Goal: Find specific page/section: Find specific page/section

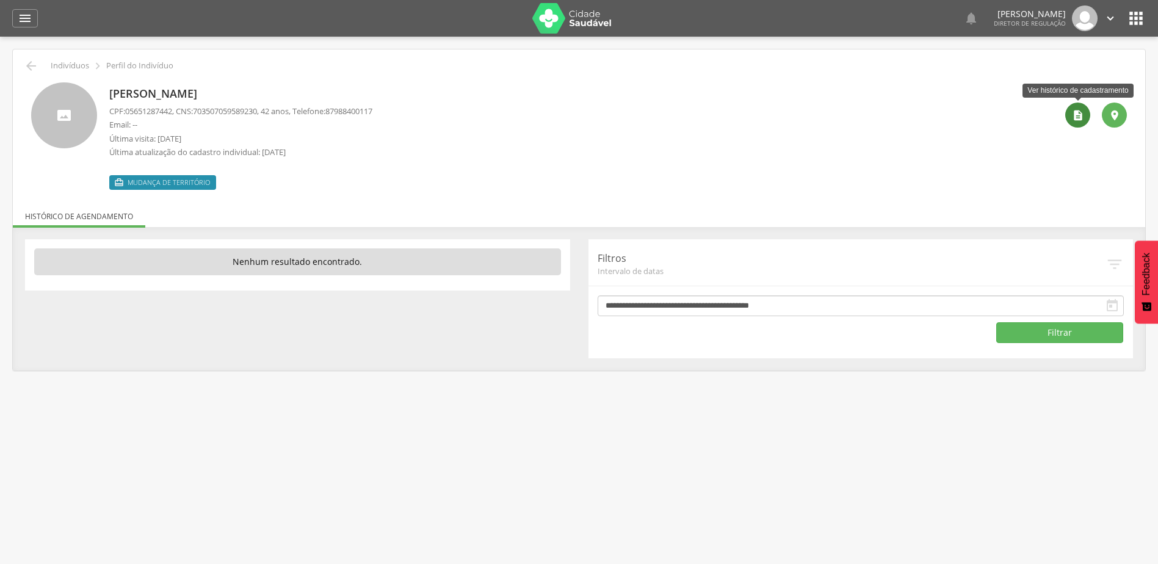
click at [1072, 113] on icon "" at bounding box center [1078, 115] width 12 height 12
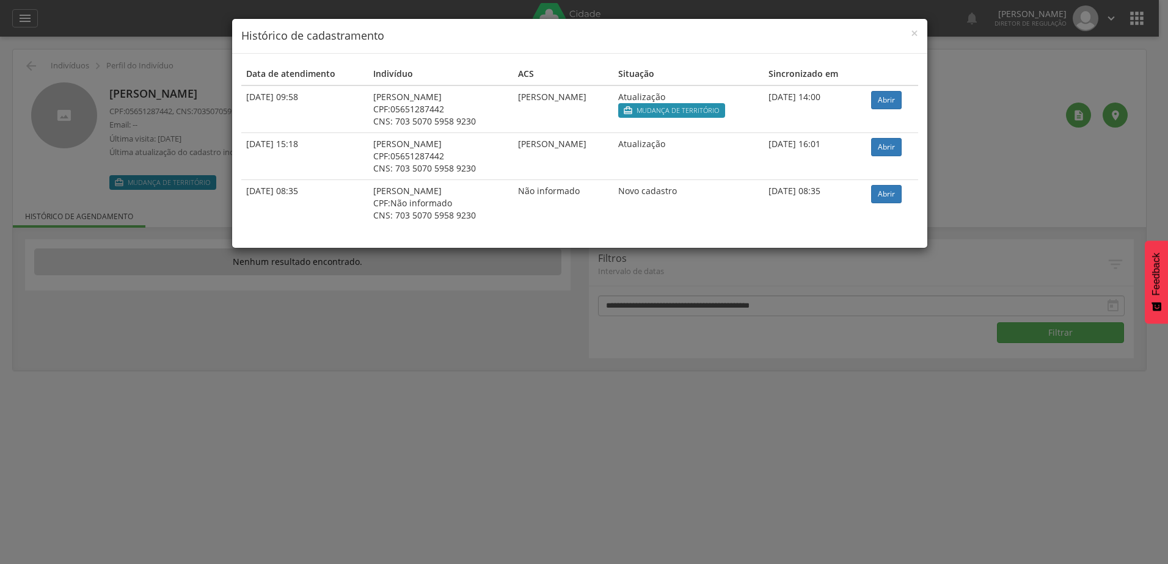
click at [719, 112] on span "Mudança de território" at bounding box center [677, 111] width 82 height 10
click at [917, 35] on span "×" at bounding box center [914, 32] width 7 height 17
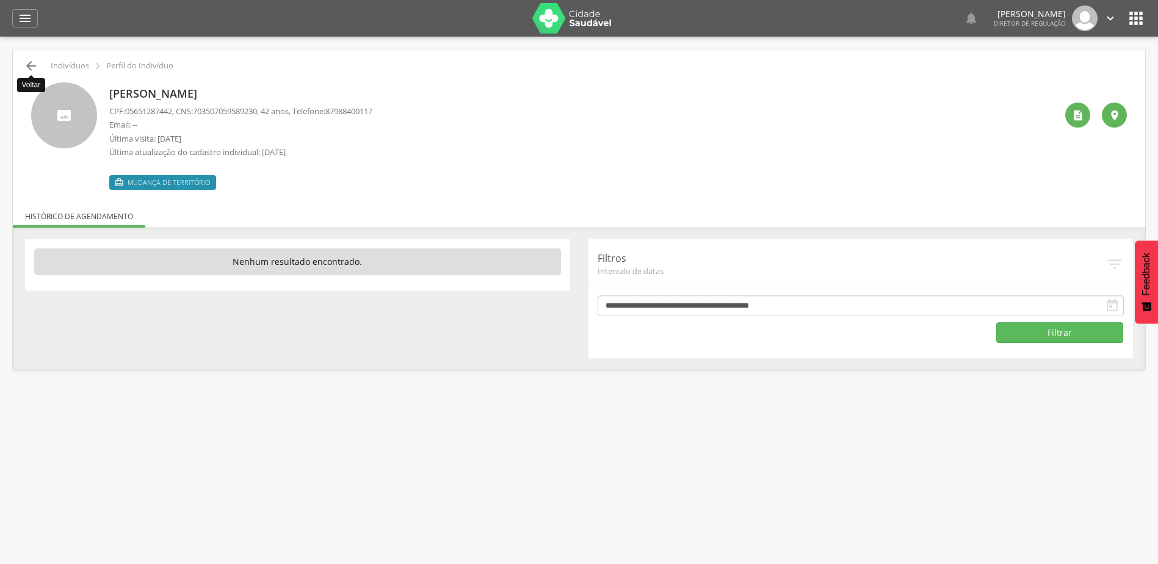
click at [27, 67] on icon "" at bounding box center [31, 66] width 15 height 15
click at [69, 66] on p "Indivíduos" at bounding box center [70, 66] width 38 height 10
click at [118, 65] on p "Perfil do Indivíduo" at bounding box center [139, 66] width 67 height 10
click at [29, 66] on icon "" at bounding box center [31, 66] width 15 height 15
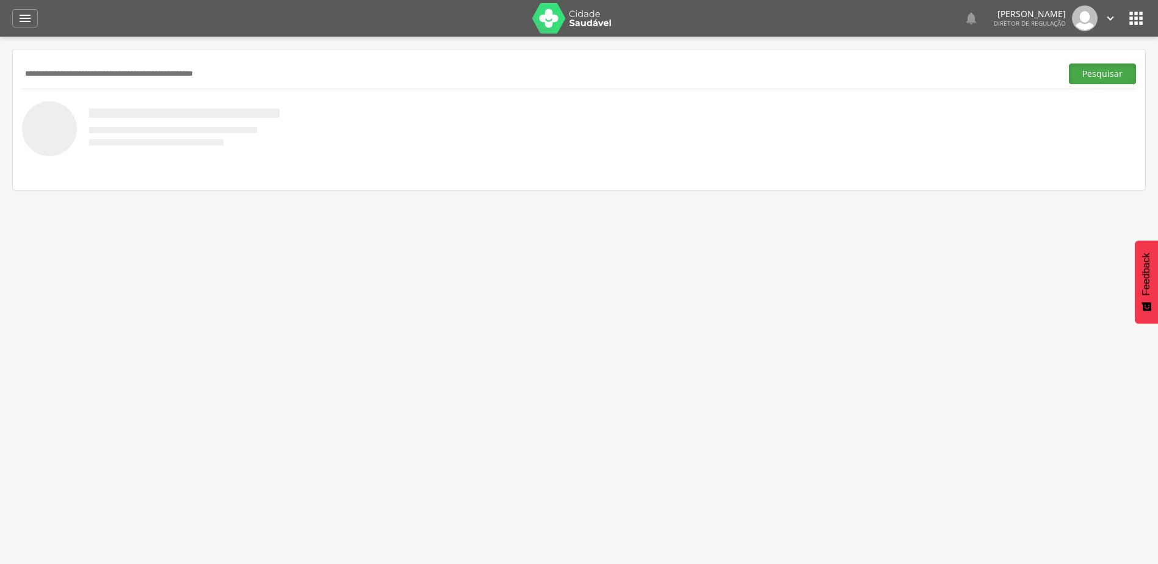
click at [1100, 70] on button "Pesquisar" at bounding box center [1102, 74] width 67 height 21
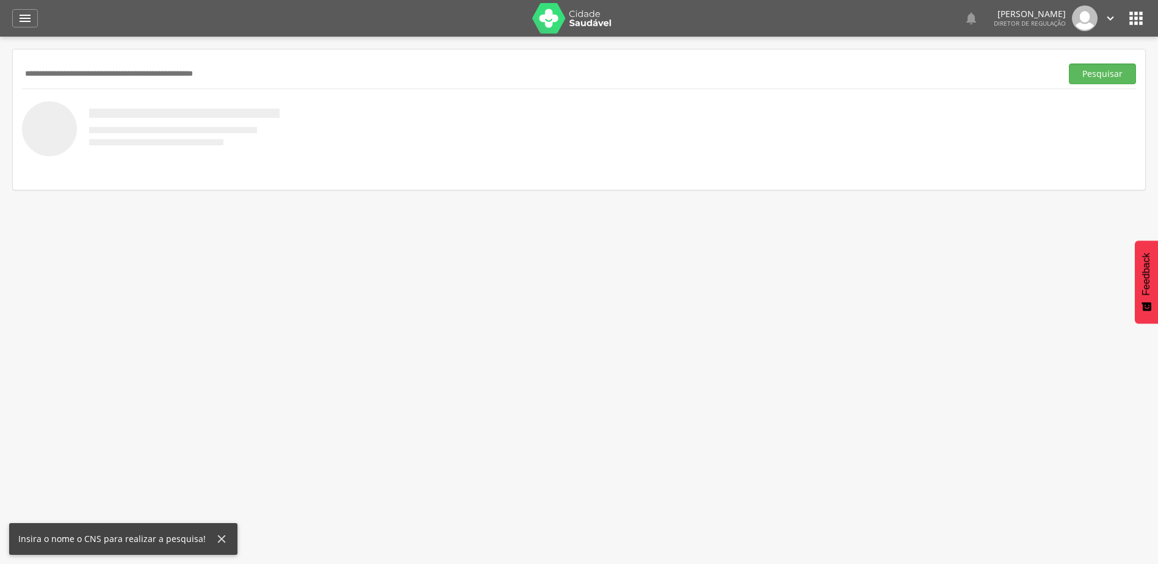
click at [52, 74] on input "text" at bounding box center [539, 74] width 1035 height 21
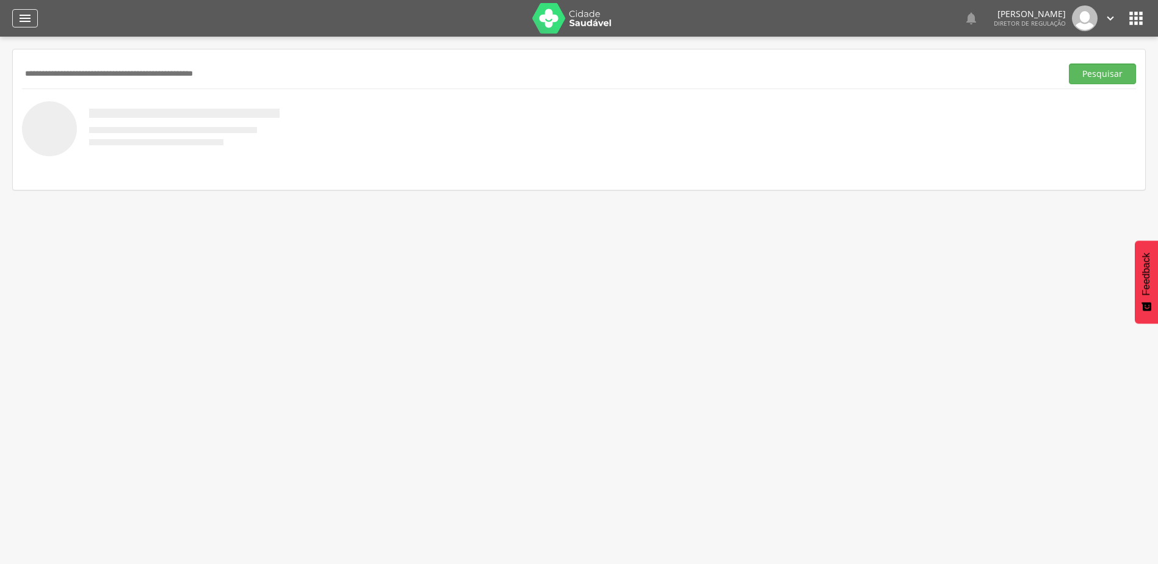
click at [25, 16] on icon "" at bounding box center [25, 18] width 15 height 15
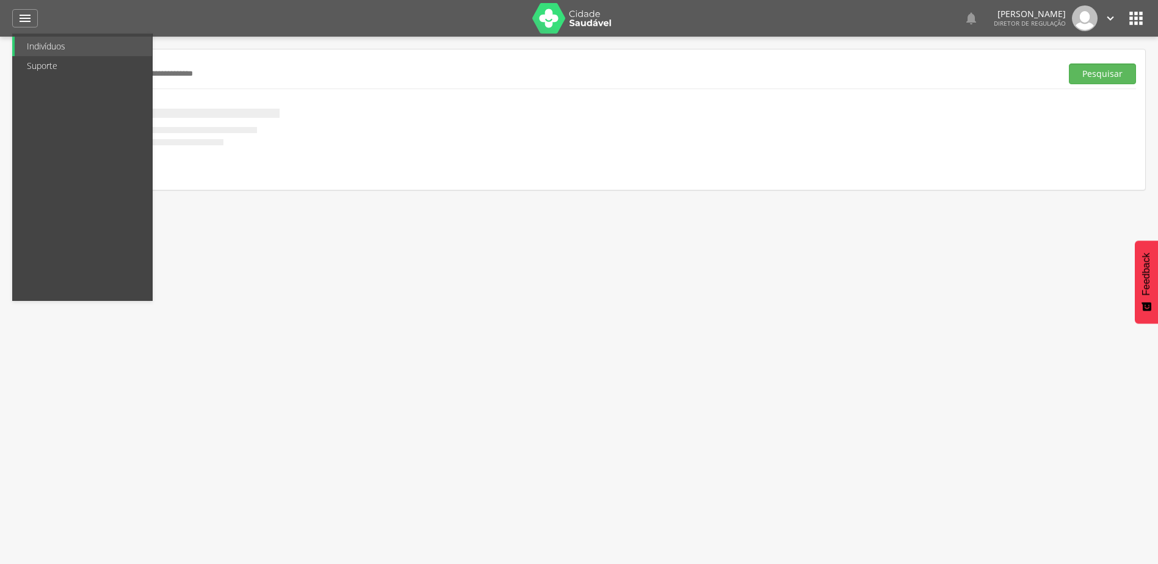
click at [831, 434] on div " Indivíduos  Fichas   Cadastro individual Informações do Cadastro Data e ho…" at bounding box center [579, 319] width 1158 height 564
